Goal: Information Seeking & Learning: Learn about a topic

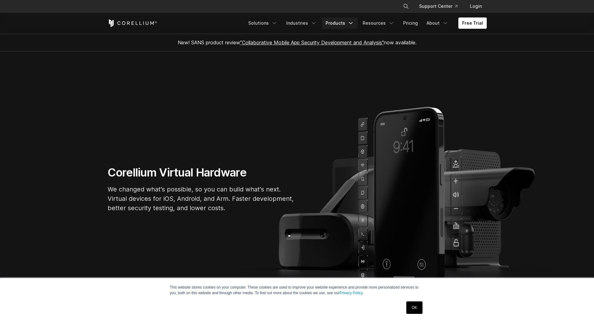
click at [328, 23] on link "Products" at bounding box center [340, 22] width 36 height 11
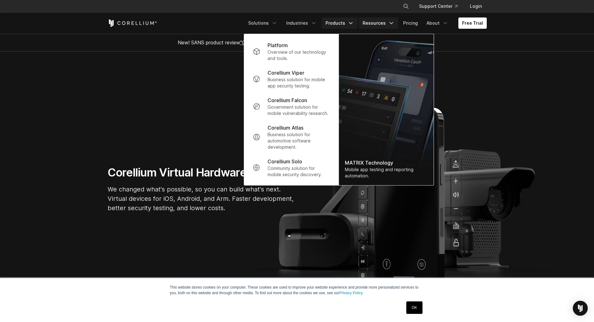
click at [371, 24] on link "Resources" at bounding box center [378, 22] width 39 height 11
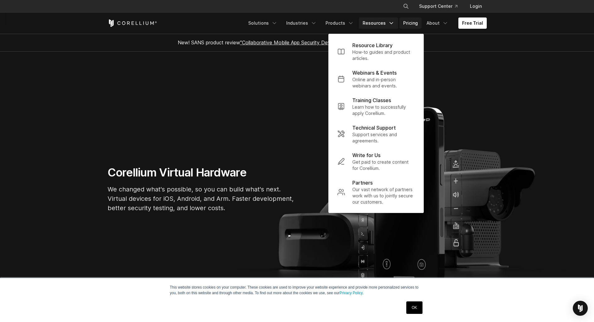
click at [408, 23] on link "Pricing" at bounding box center [411, 22] width 22 height 11
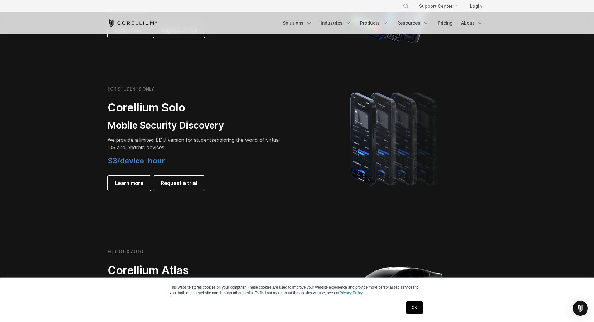
scroll to position [406, 0]
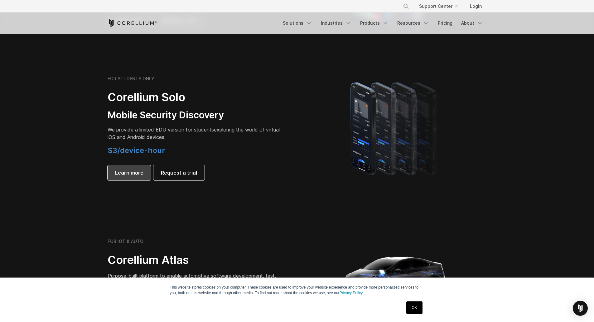
click at [131, 168] on link "Learn more" at bounding box center [129, 172] width 43 height 15
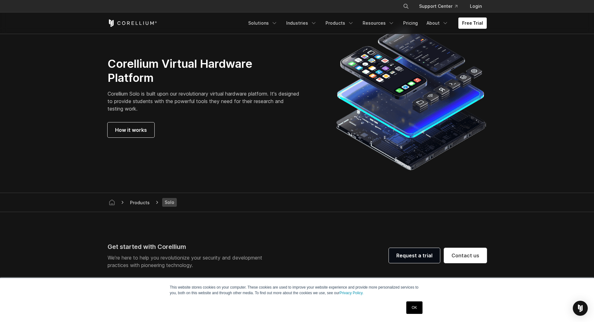
scroll to position [1123, 0]
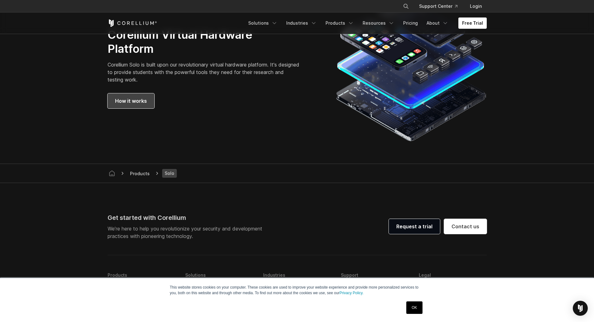
click at [129, 106] on link "How it works" at bounding box center [131, 100] width 47 height 15
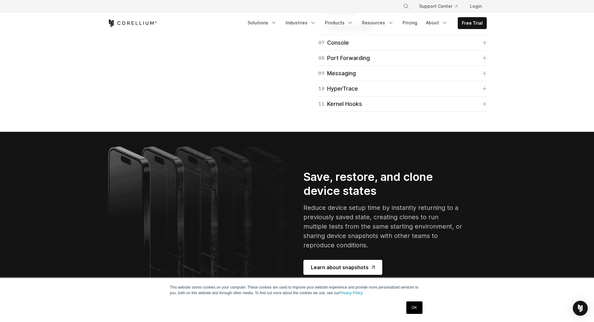
scroll to position [1061, 0]
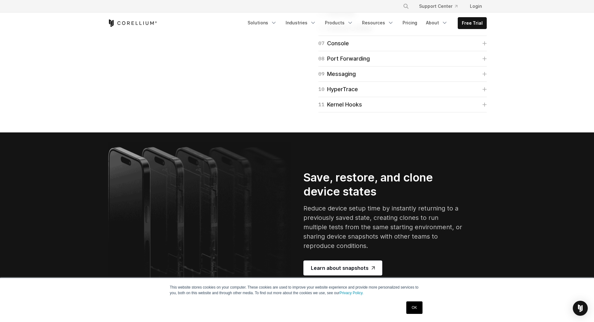
click at [336, 32] on div "06 Frida" at bounding box center [346, 28] width 54 height 9
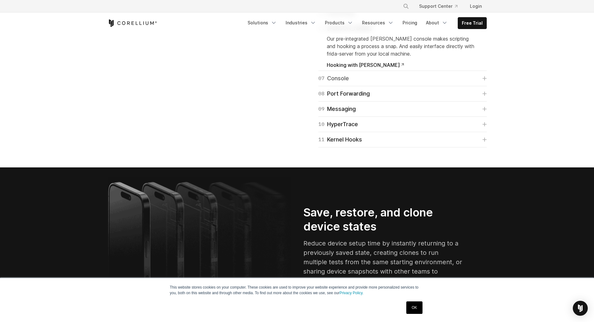
click at [334, 83] on div "07 Console" at bounding box center [334, 78] width 31 height 9
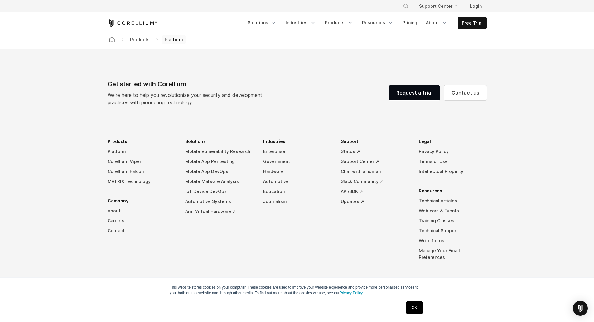
scroll to position [2871, 0]
